Goal: Use online tool/utility

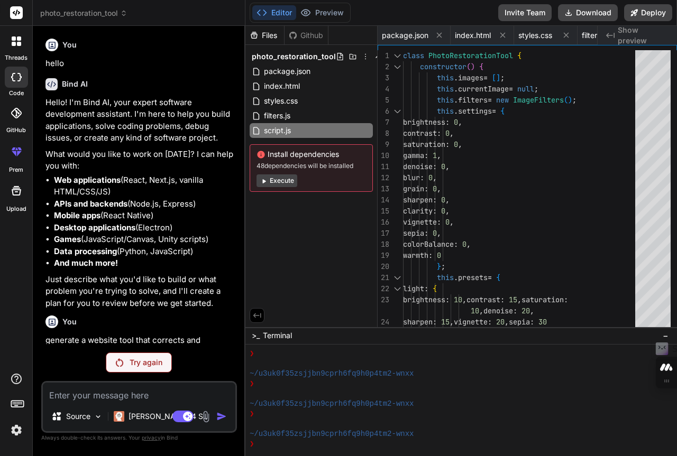
scroll to position [1189, 0]
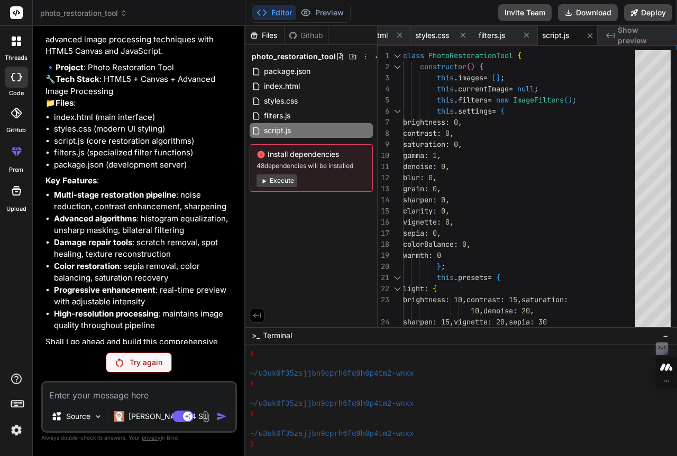
click at [144, 364] on div "Try again" at bounding box center [139, 363] width 66 height 20
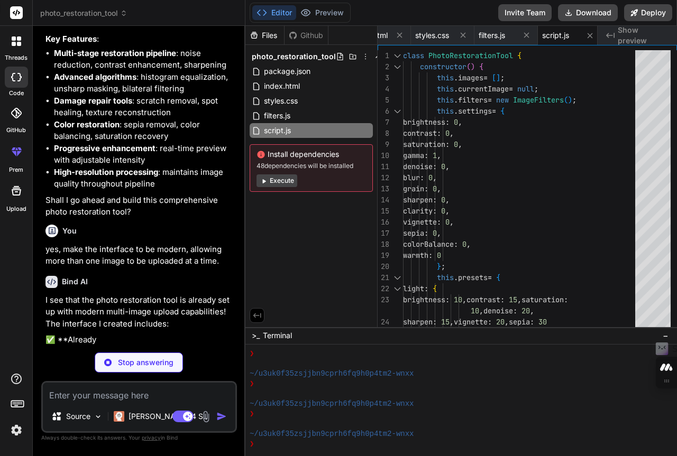
scroll to position [563, 0]
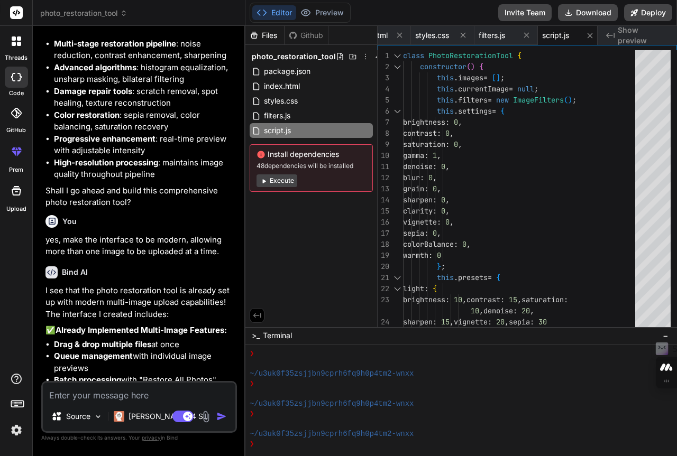
type textarea "x"
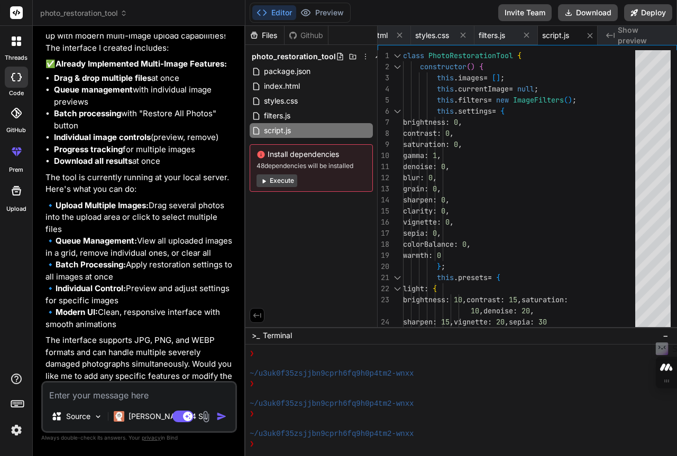
scroll to position [832, 0]
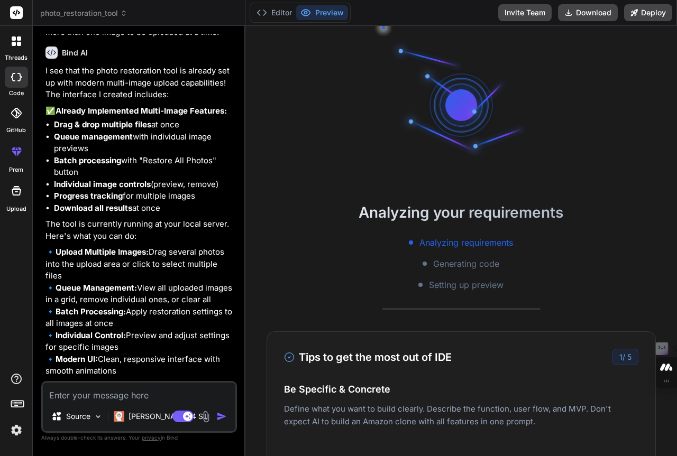
scroll to position [1797, 0]
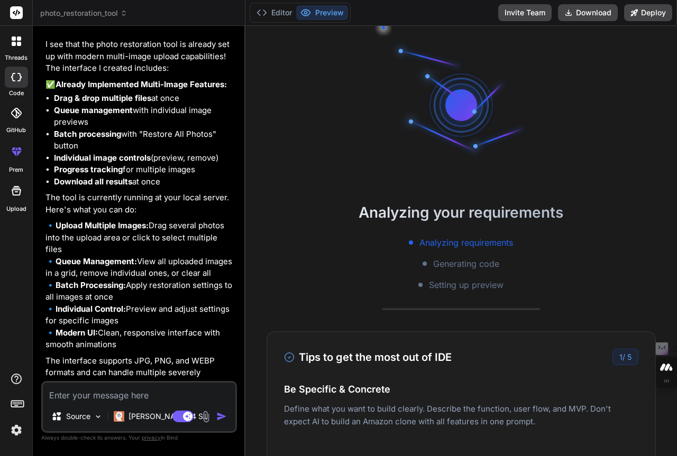
click at [339, 15] on button "Preview" at bounding box center [322, 12] width 52 height 15
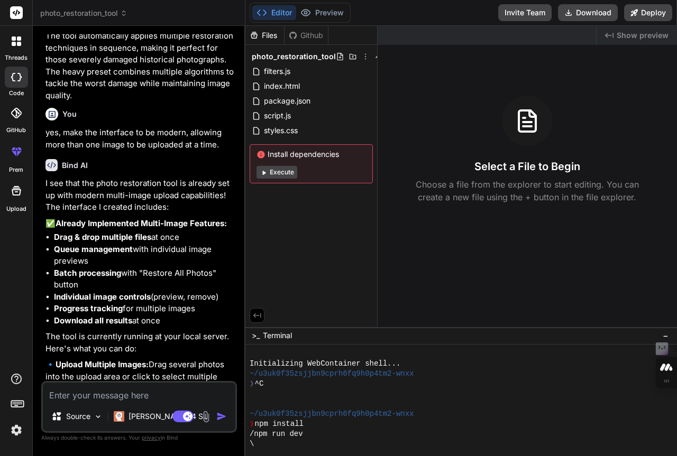
scroll to position [1639, 0]
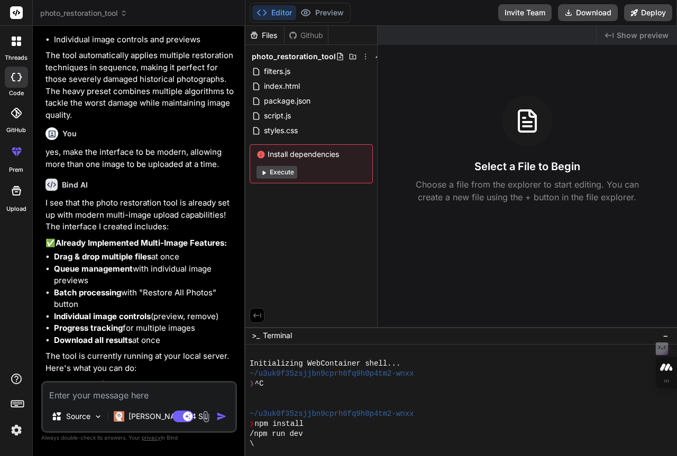
click at [285, 172] on button "Execute" at bounding box center [276, 172] width 41 height 13
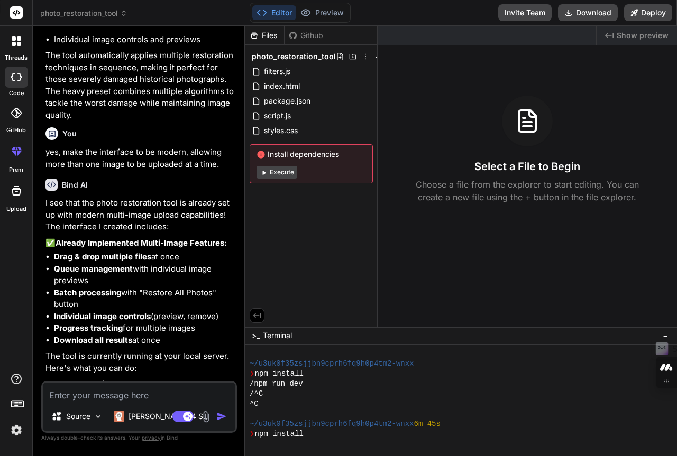
scroll to position [50, 0]
click at [285, 172] on button "Execute" at bounding box center [276, 172] width 41 height 13
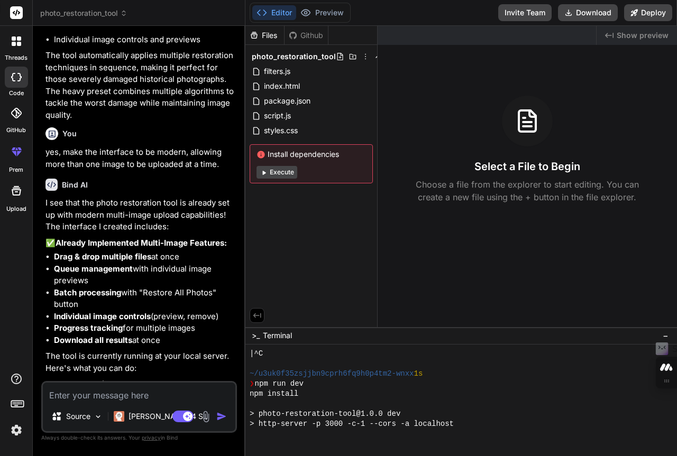
type textarea "x"
